Goal: Task Accomplishment & Management: Manage account settings

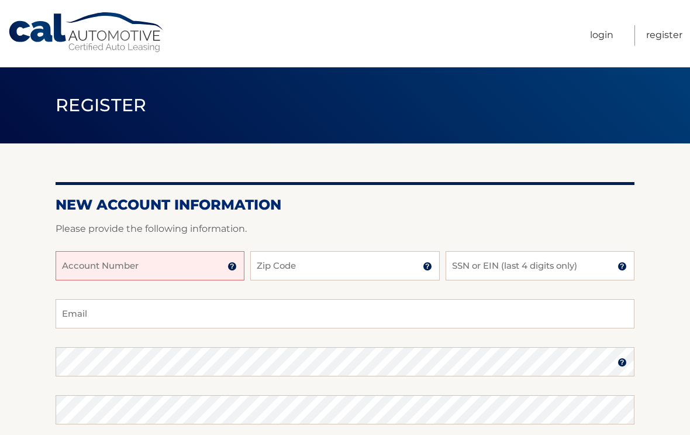
click at [125, 266] on input "Account Number" at bounding box center [150, 265] width 189 height 29
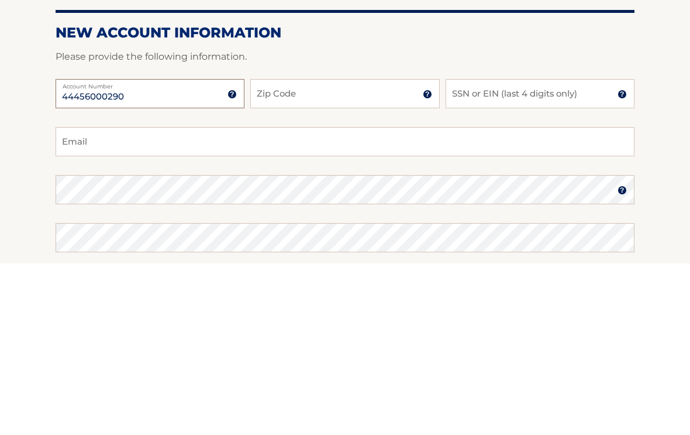
type input "44456000290"
click at [304, 251] on input "Zip Code" at bounding box center [344, 265] width 189 height 29
type input "q"
type input "10541"
click at [511, 251] on input "SSN or EIN (last 4 digits only)" at bounding box center [540, 265] width 189 height 29
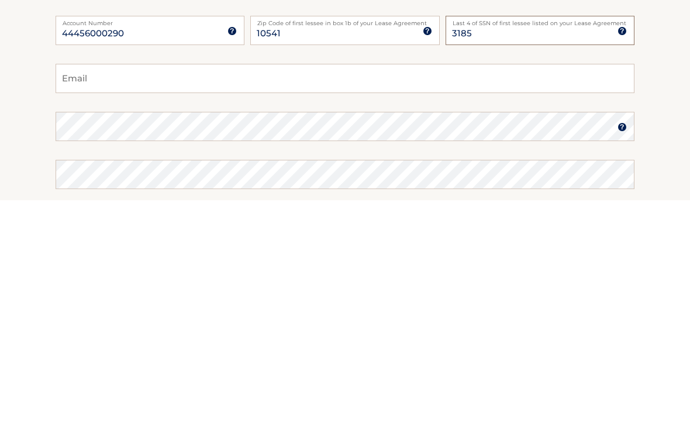
type input "3185"
click at [186, 299] on input "Email" at bounding box center [345, 313] width 579 height 29
type input "geebee320@gmail.com"
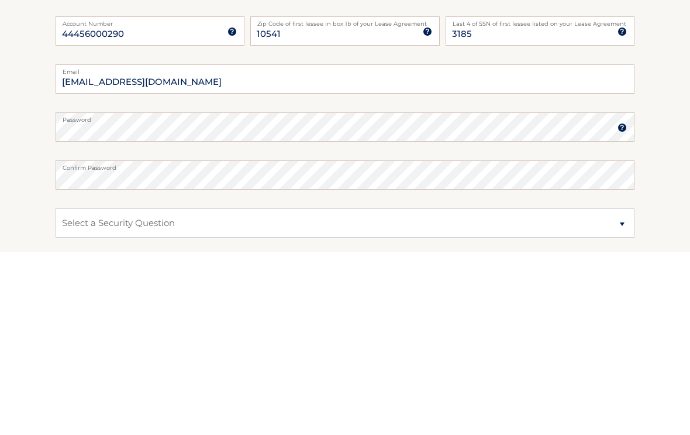
scroll to position [234, 0]
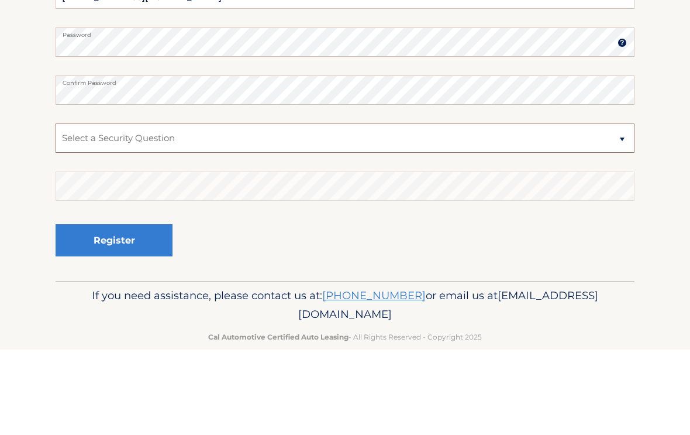
click at [613, 209] on select "Select a Security Question What was the name of your elementary school? What is…" at bounding box center [345, 223] width 579 height 29
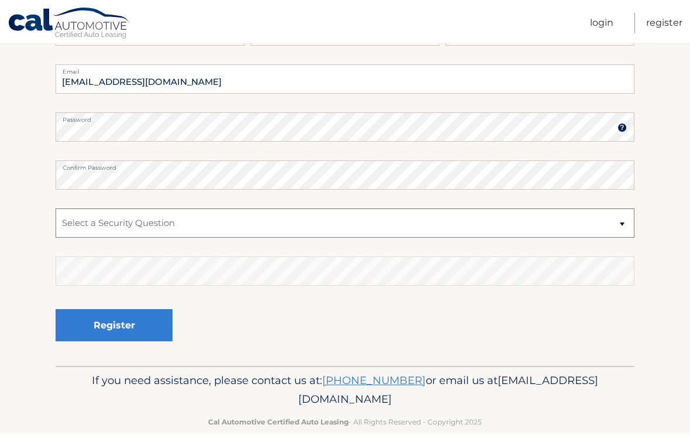
select select "2"
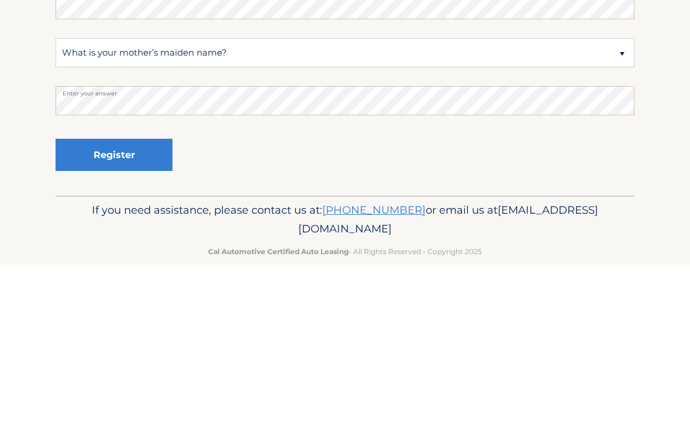
click at [122, 309] on button "Register" at bounding box center [114, 325] width 117 height 32
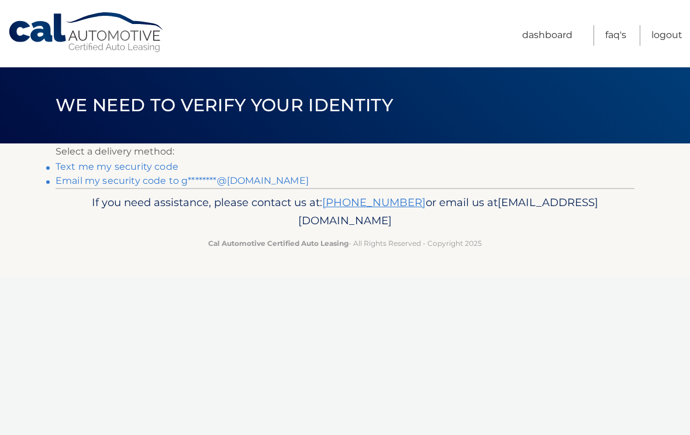
click at [136, 169] on link "Text me my security code" at bounding box center [117, 166] width 123 height 11
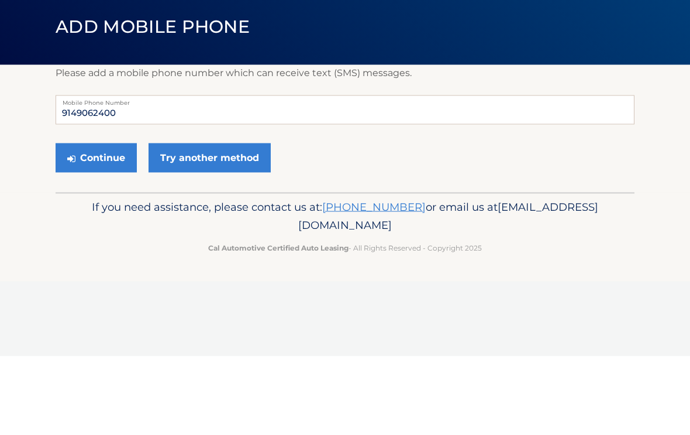
click at [107, 222] on button "Continue" at bounding box center [96, 236] width 81 height 29
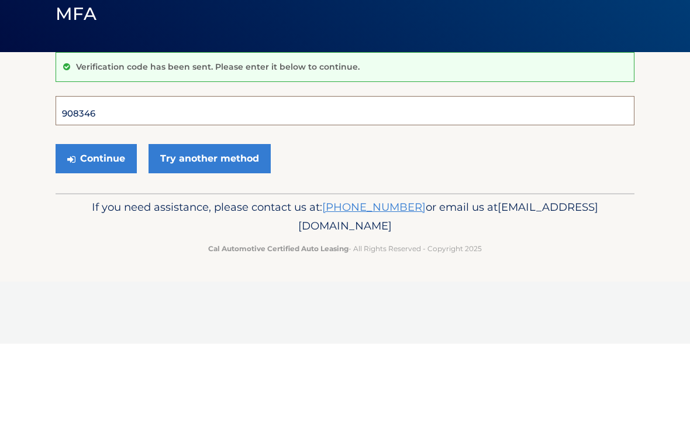
type input "908346"
click at [106, 235] on button "Continue" at bounding box center [96, 249] width 81 height 29
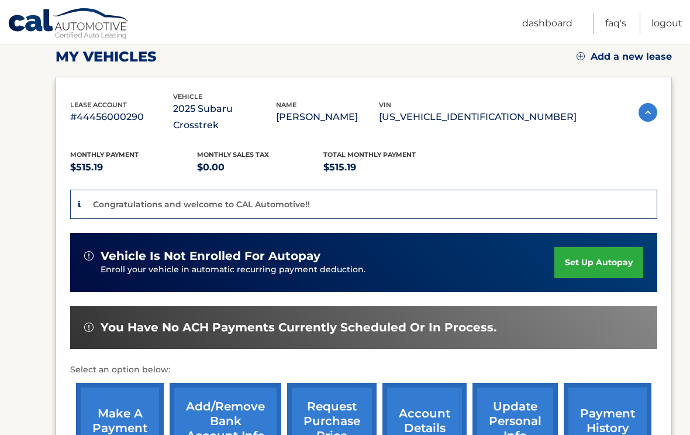
scroll to position [166, 0]
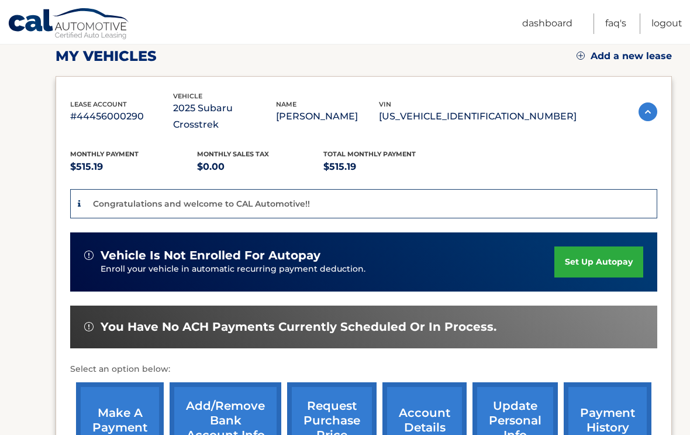
click at [600, 248] on link "set up autopay" at bounding box center [599, 261] width 89 height 31
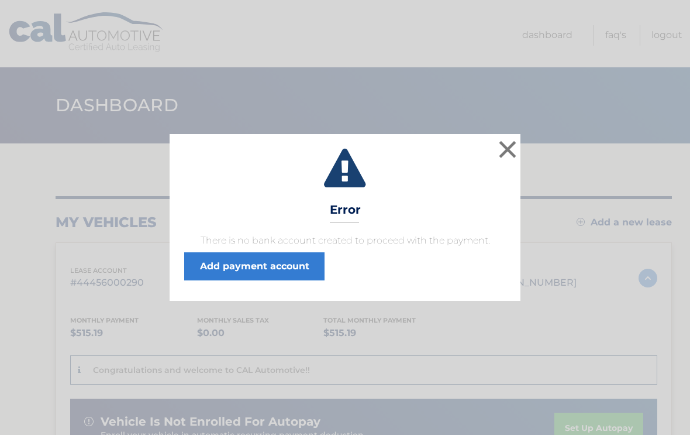
click at [284, 259] on link "Add payment account" at bounding box center [254, 266] width 140 height 28
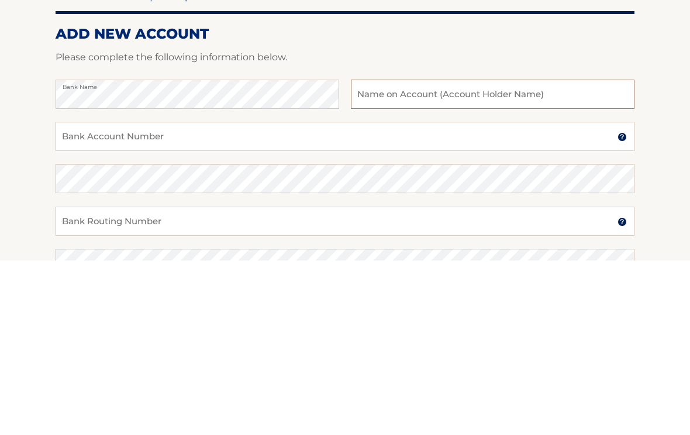
click at [405, 254] on input "text" at bounding box center [493, 268] width 284 height 29
type input "[PERSON_NAME]"
click at [102, 296] on input "Bank Account Number" at bounding box center [345, 310] width 579 height 29
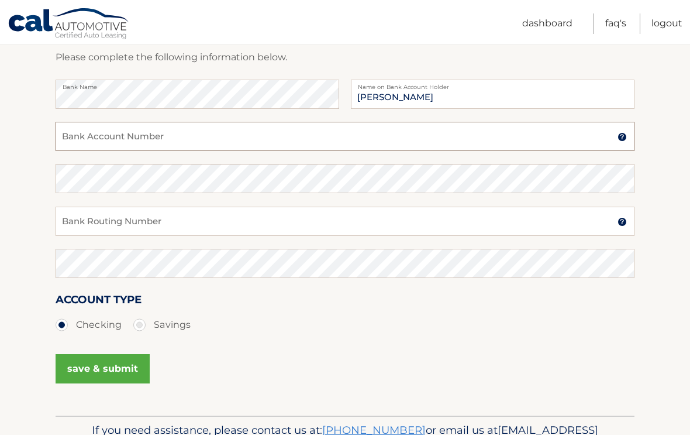
click at [103, 145] on input "Bank Account Number" at bounding box center [345, 136] width 579 height 29
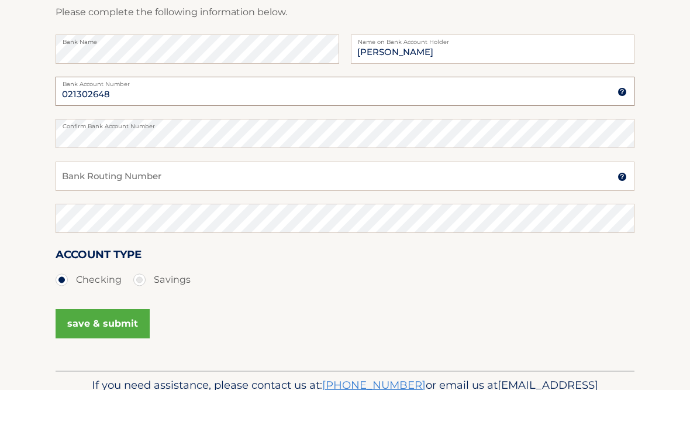
click at [157, 122] on input "021302648" at bounding box center [345, 136] width 579 height 29
type input "0"
click at [156, 122] on input "Bank Account Number" at bounding box center [345, 136] width 579 height 29
type input "055764312"
click at [147, 207] on input "Bank Routing Number" at bounding box center [345, 221] width 579 height 29
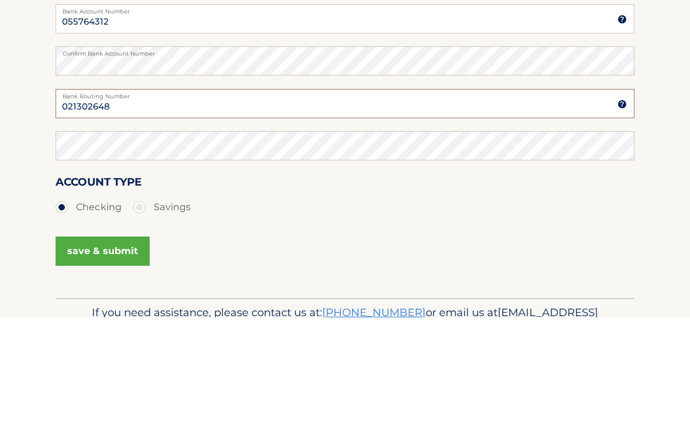
type input "021302648"
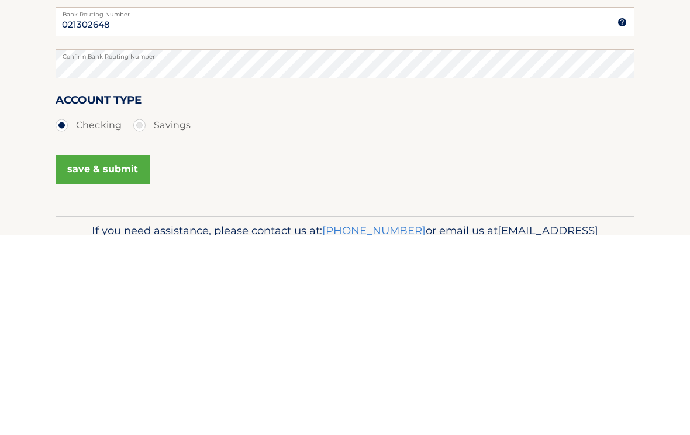
click at [107, 355] on button "save & submit" at bounding box center [103, 369] width 94 height 29
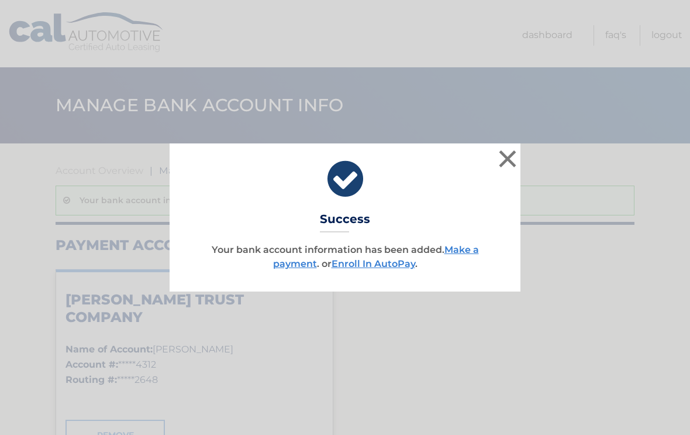
click at [389, 262] on link "Enroll In AutoPay" at bounding box center [374, 263] width 84 height 11
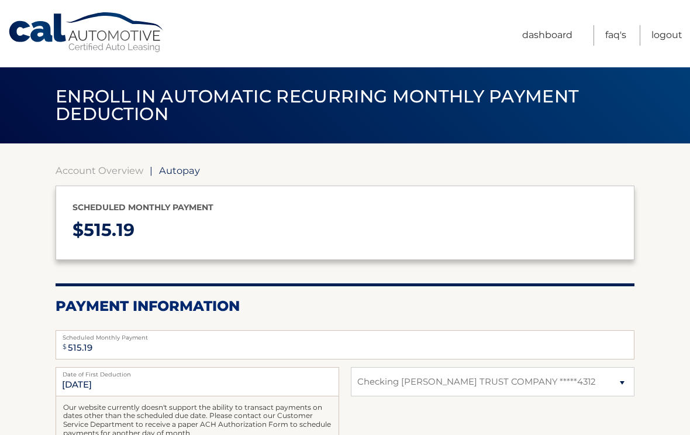
select select "ZDU2OWE4ZWQtMjkzNi00ZDRjLTllYWEtNGQ4OTFlNzdhMjQw"
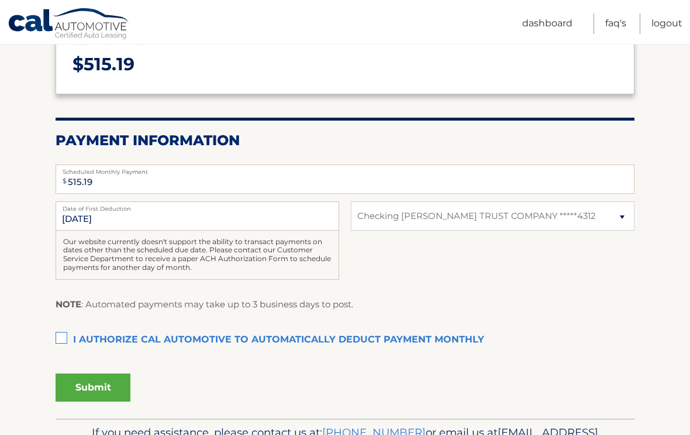
scroll to position [165, 0]
click at [66, 338] on label "I authorize cal automotive to automatically deduct payment monthly This checkbo…" at bounding box center [345, 340] width 579 height 23
click at [0, 0] on input "I authorize cal automotive to automatically deduct payment monthly This checkbo…" at bounding box center [0, 0] width 0 height 0
click at [100, 383] on button "Submit" at bounding box center [93, 387] width 75 height 28
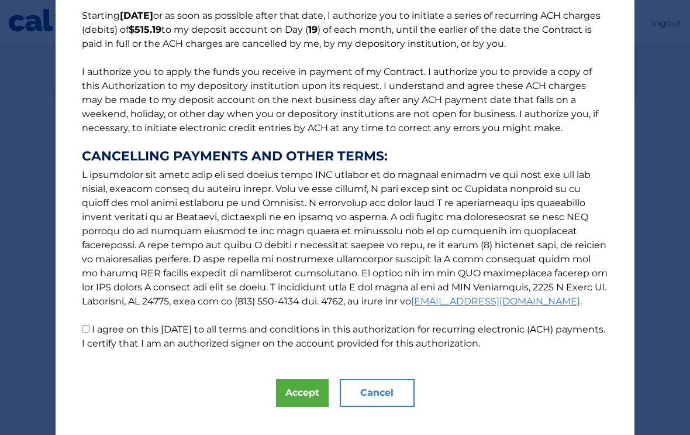
scroll to position [99, 0]
click at [302, 393] on button "Accept" at bounding box center [302, 393] width 53 height 28
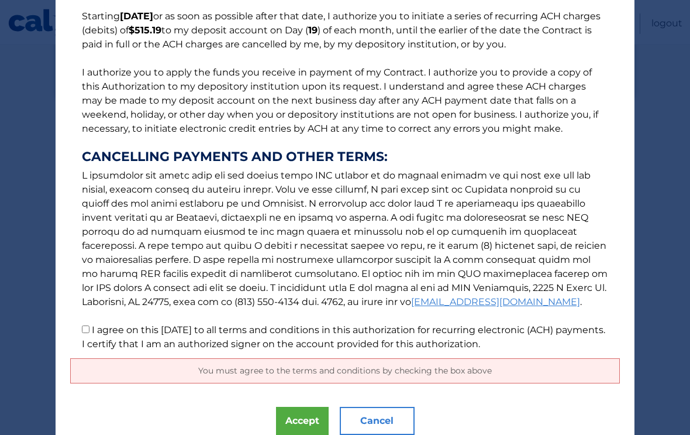
click at [95, 329] on label "I agree on this 08/30/2025 to all terms and conditions in this authorization fo…" at bounding box center [344, 336] width 524 height 25
click at [90, 329] on input "I agree on this 08/30/2025 to all terms and conditions in this authorization fo…" at bounding box center [86, 329] width 8 height 8
checkbox input "true"
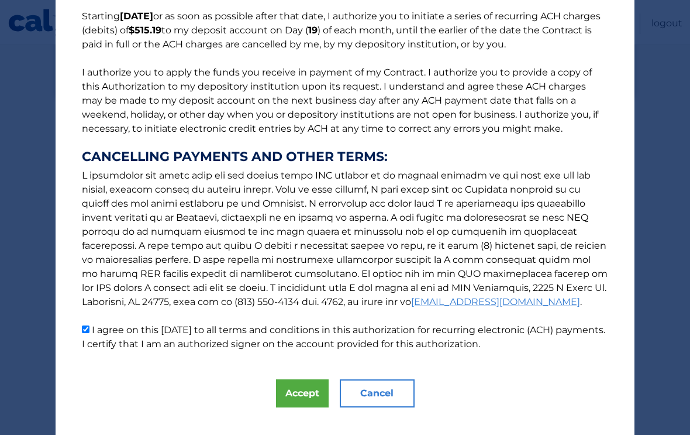
click at [303, 387] on button "Accept" at bounding box center [302, 393] width 53 height 28
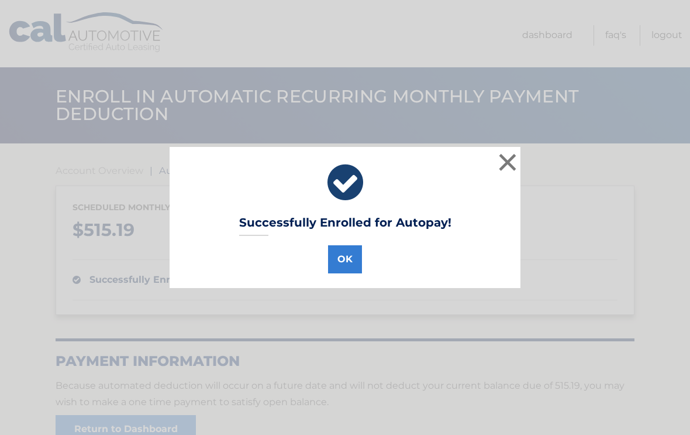
click at [343, 263] on button "OK" at bounding box center [345, 259] width 34 height 28
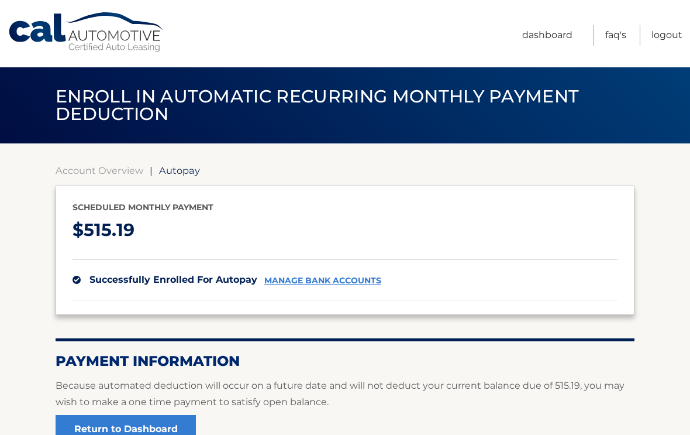
scroll to position [2, 0]
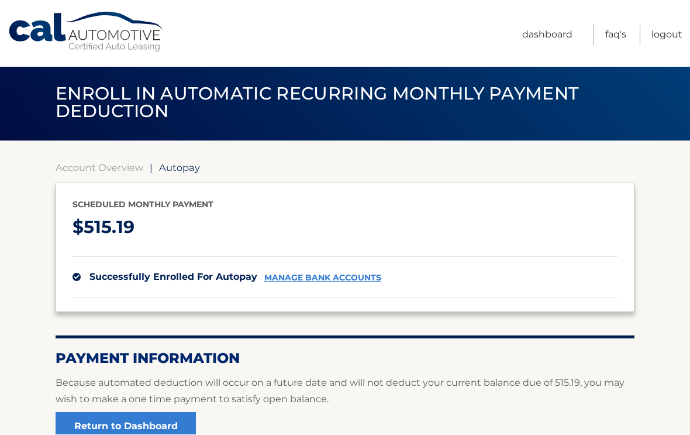
click at [545, 34] on link "Dashboard" at bounding box center [547, 35] width 50 height 20
click at [544, 38] on link "Dashboard" at bounding box center [547, 35] width 50 height 20
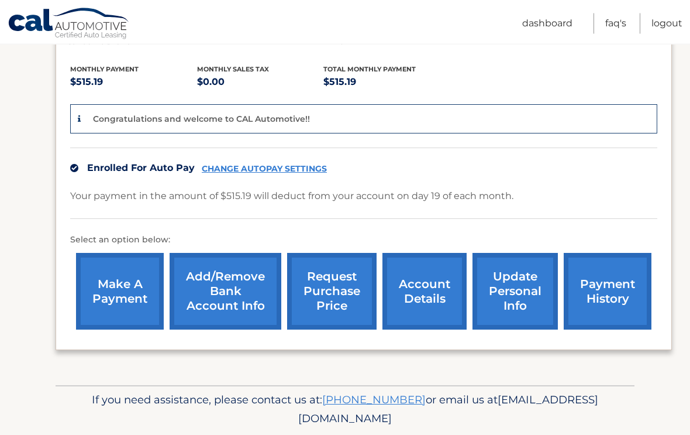
scroll to position [252, 0]
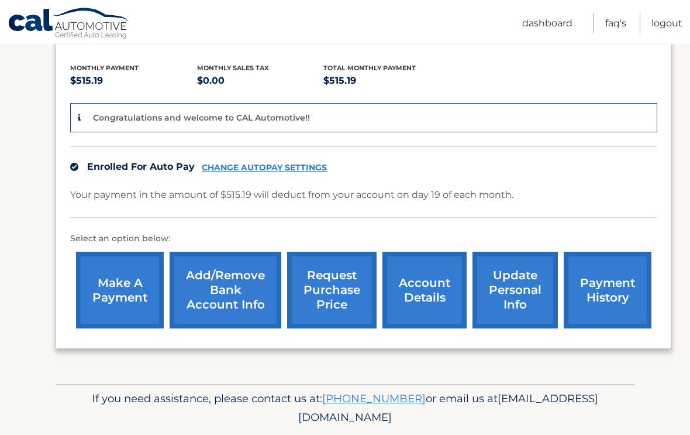
click at [3, 192] on section "my vehicles Add a new lease lease account #44456000290 vehicle 2025 Subaru Cros…" at bounding box center [345, 138] width 690 height 493
click at [662, 18] on link "Logout" at bounding box center [667, 23] width 31 height 20
